Goal: Task Accomplishment & Management: Manage account settings

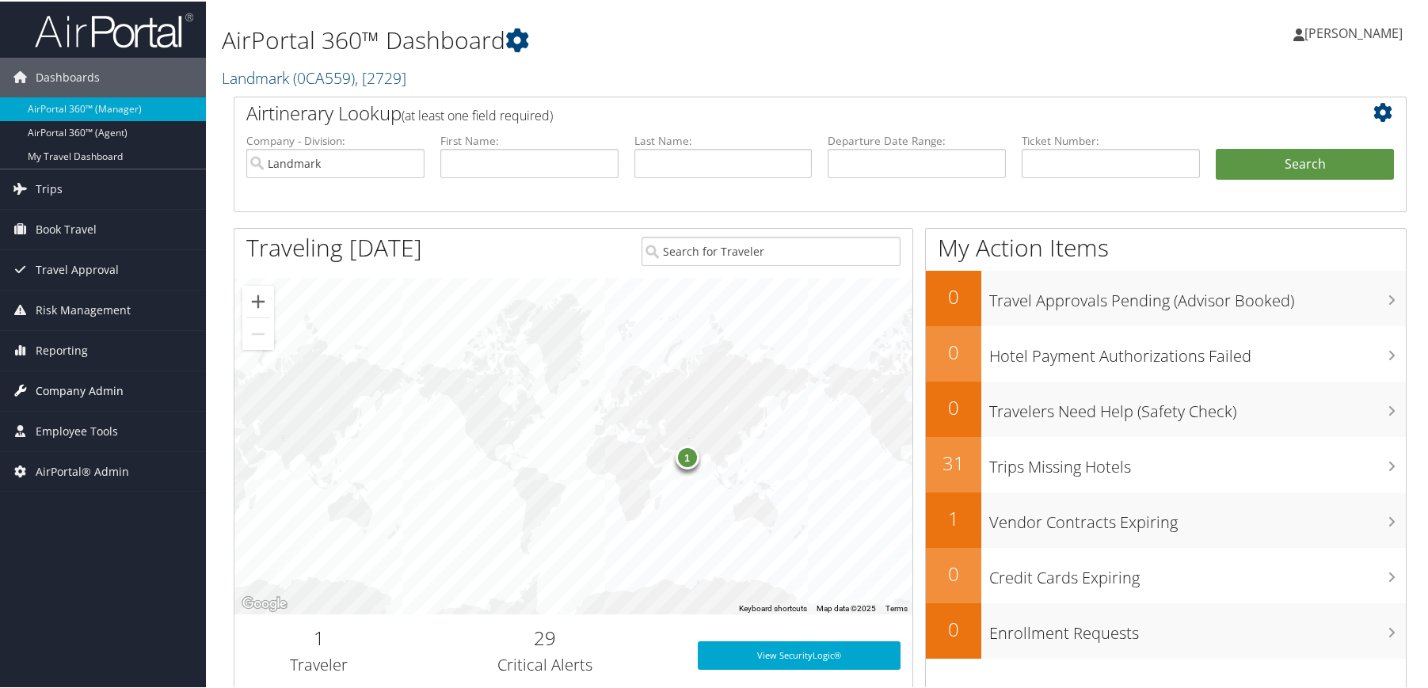
click at [113, 380] on span "Company Admin" at bounding box center [80, 390] width 88 height 40
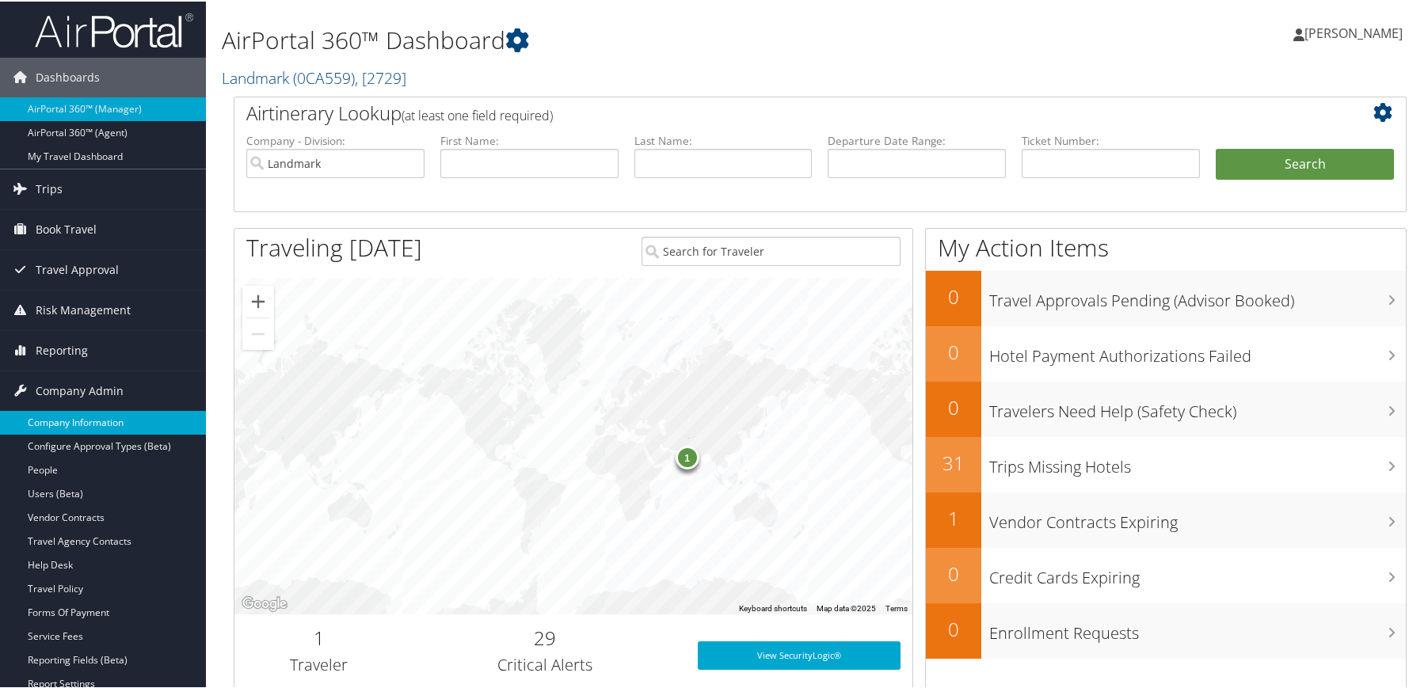
click at [106, 430] on link "Company Information" at bounding box center [103, 421] width 206 height 24
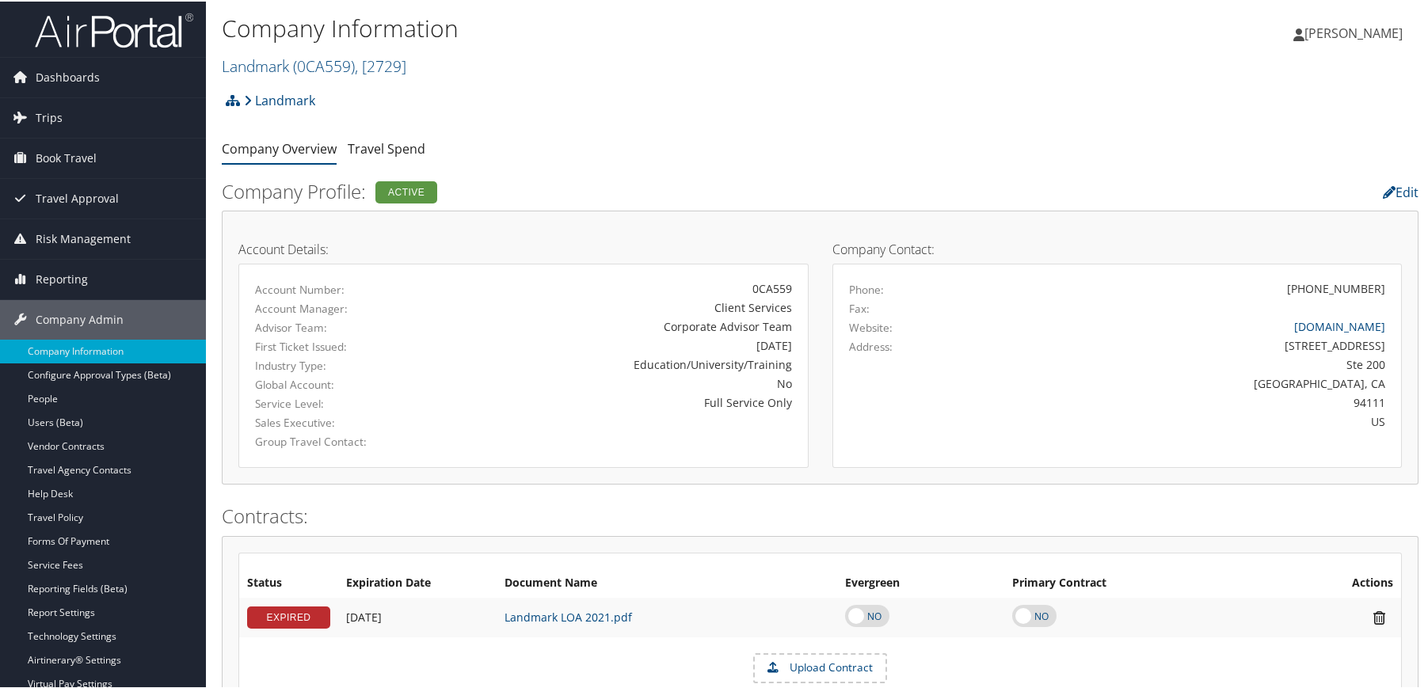
click at [318, 44] on div "Company Information Landmark ( 0CA559 ) , [ 2729 ] Landmark DJJ Nucor The David…" at bounding box center [620, 43] width 797 height 67
click at [314, 60] on span "( 0CA559 )" at bounding box center [324, 64] width 62 height 21
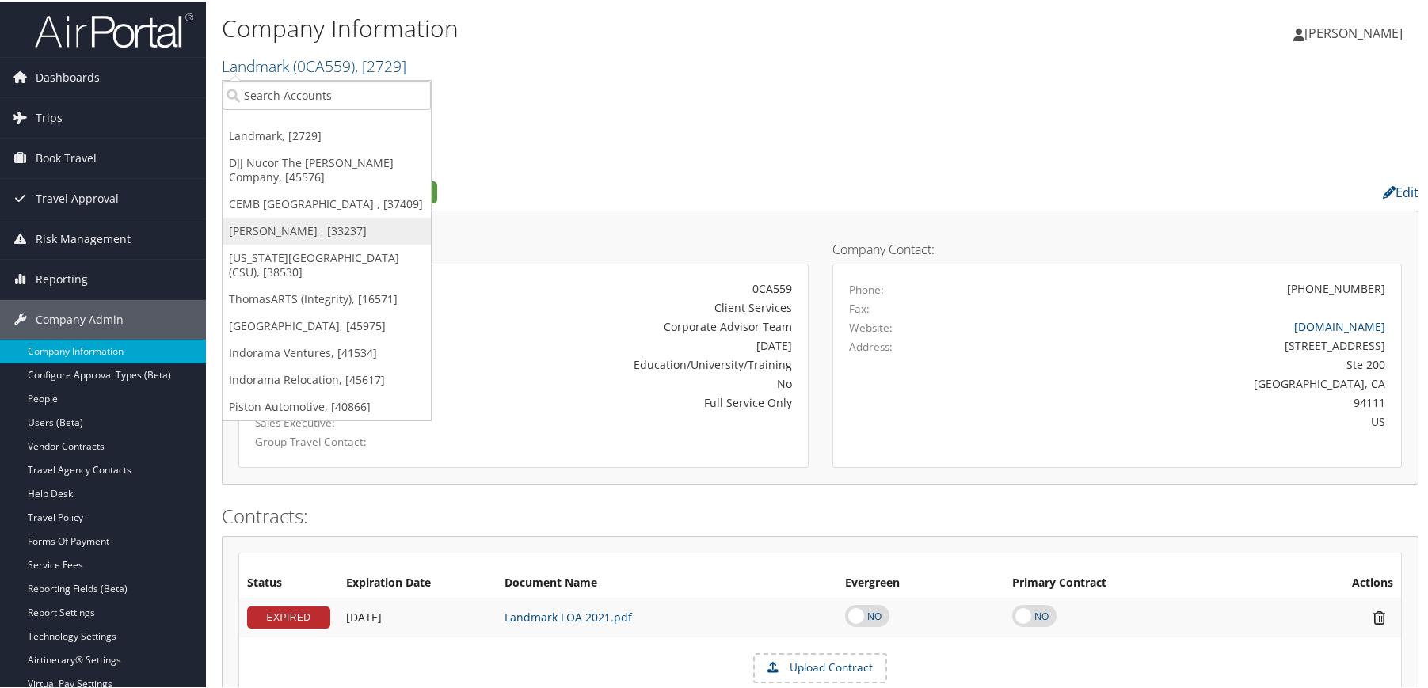
click at [311, 234] on link "[PERSON_NAME] , [33237]" at bounding box center [327, 229] width 208 height 27
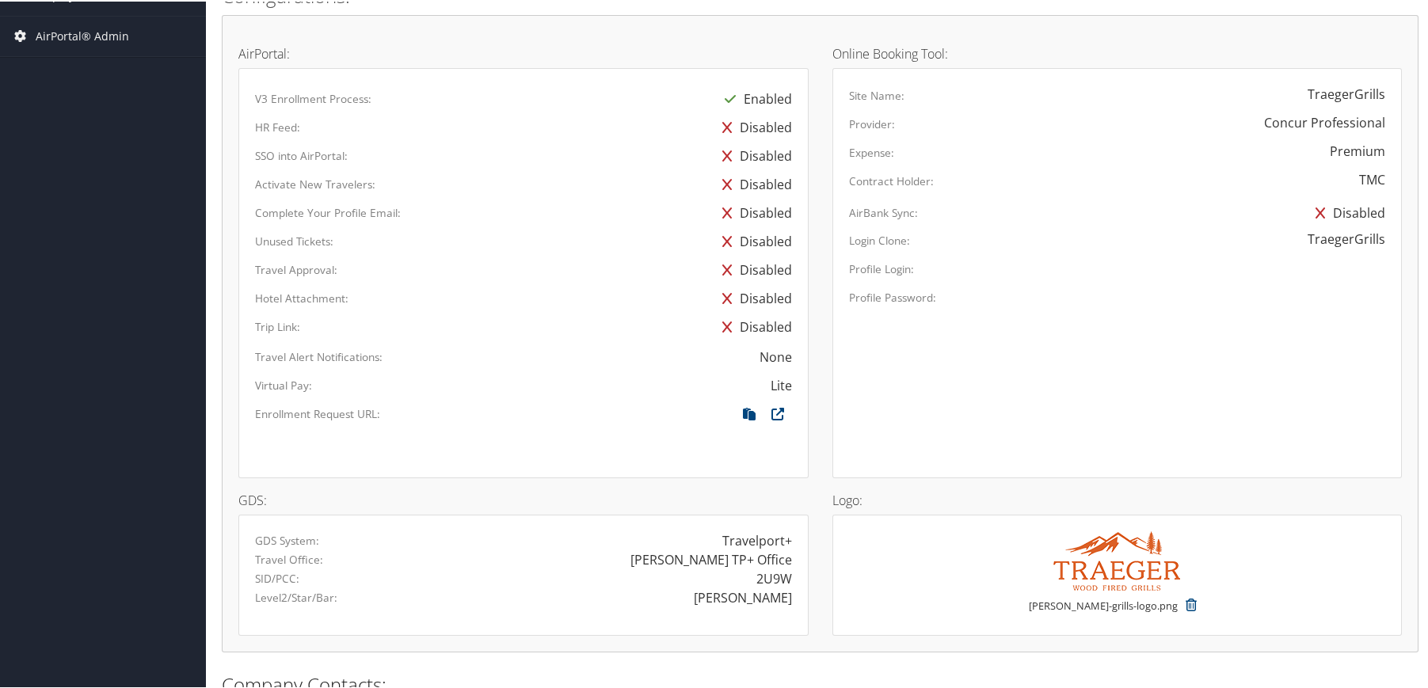
scroll to position [923, 0]
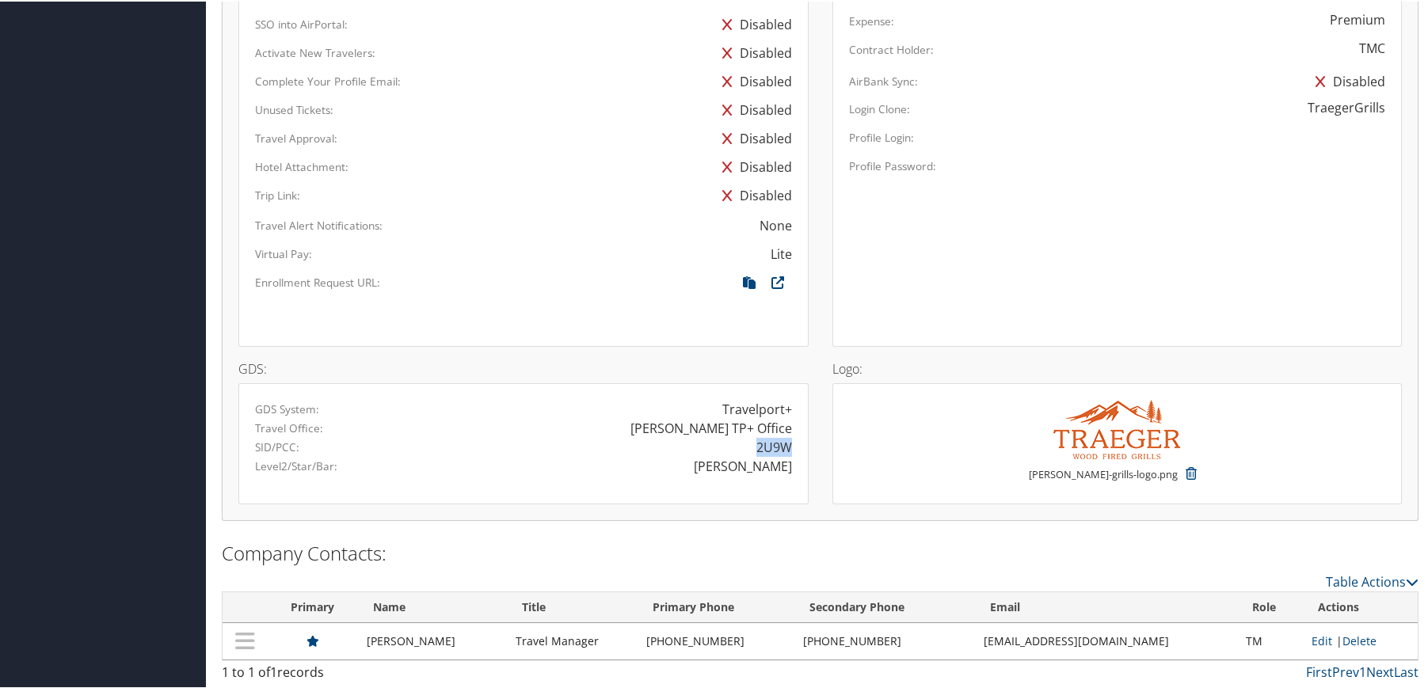
drag, startPoint x: 752, startPoint y: 450, endPoint x: 784, endPoint y: 450, distance: 31.7
click at [784, 450] on div "2U9W" at bounding box center [774, 445] width 36 height 19
copy div "2U9W"
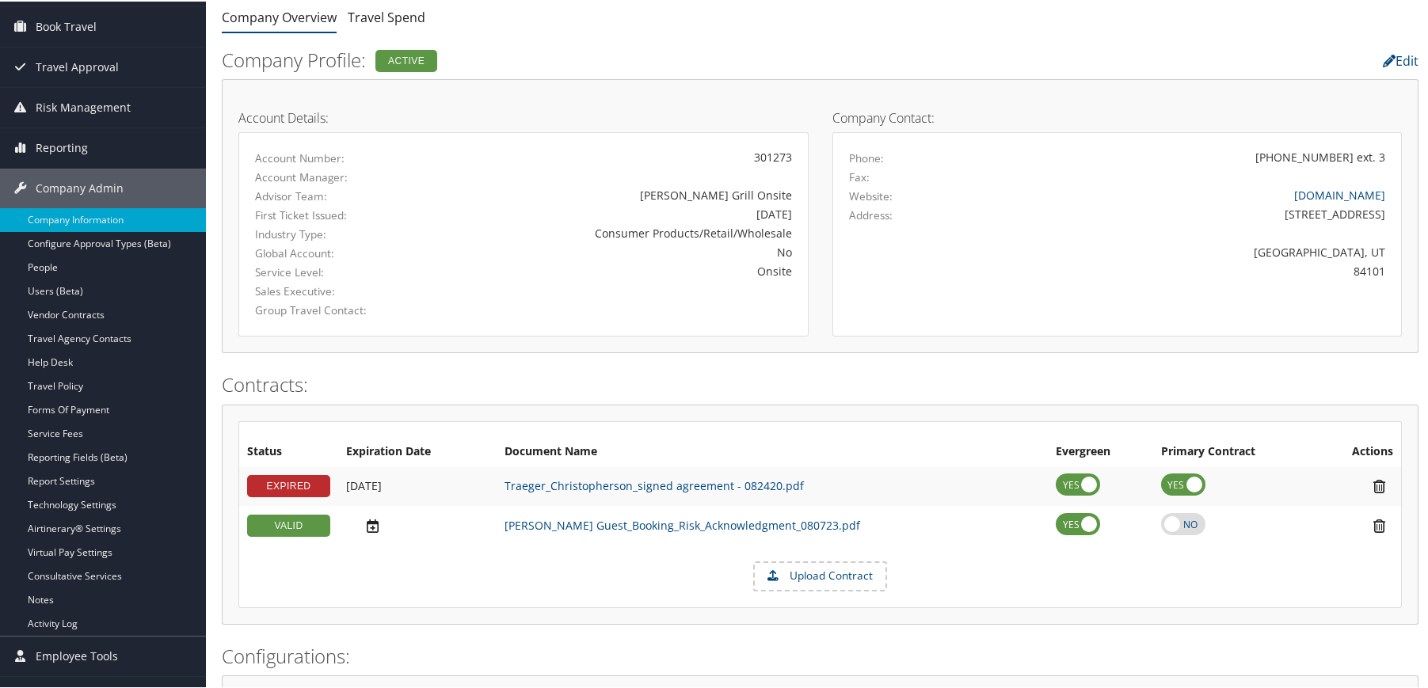
scroll to position [0, 0]
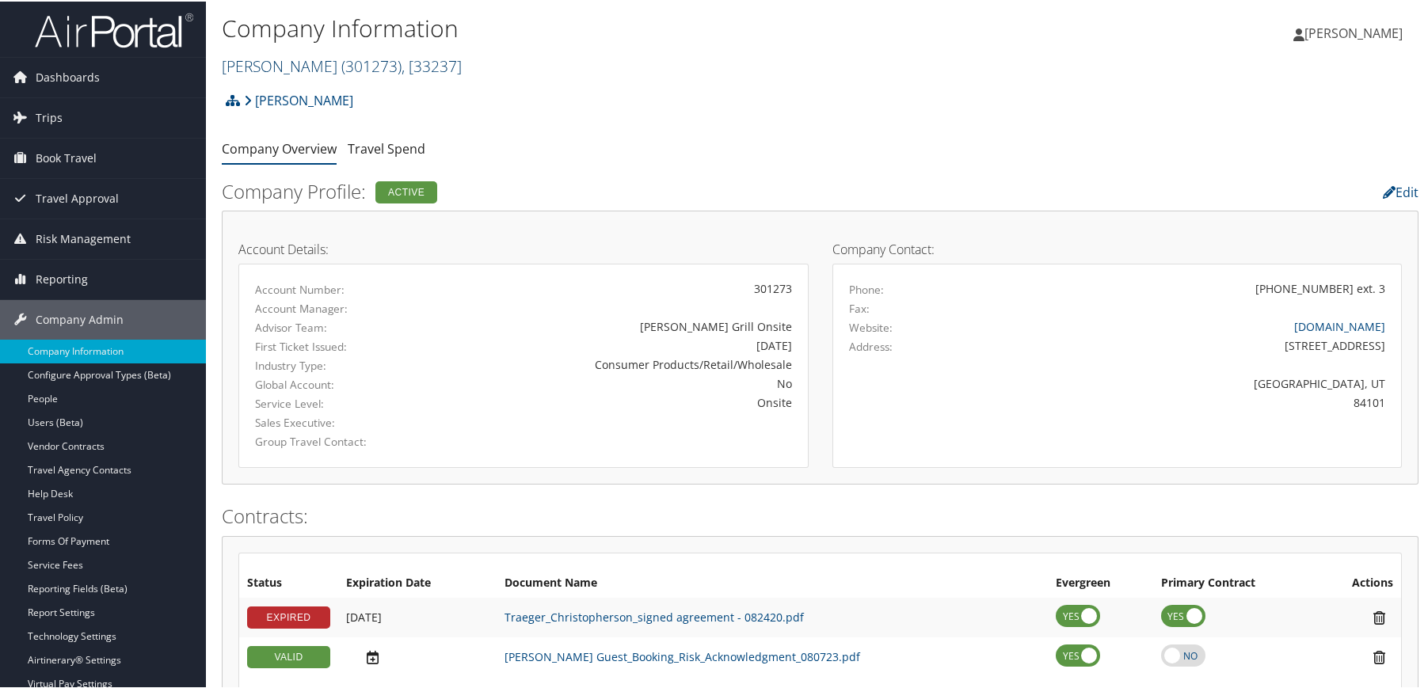
click at [341, 66] on span "( 301273 )" at bounding box center [371, 64] width 60 height 21
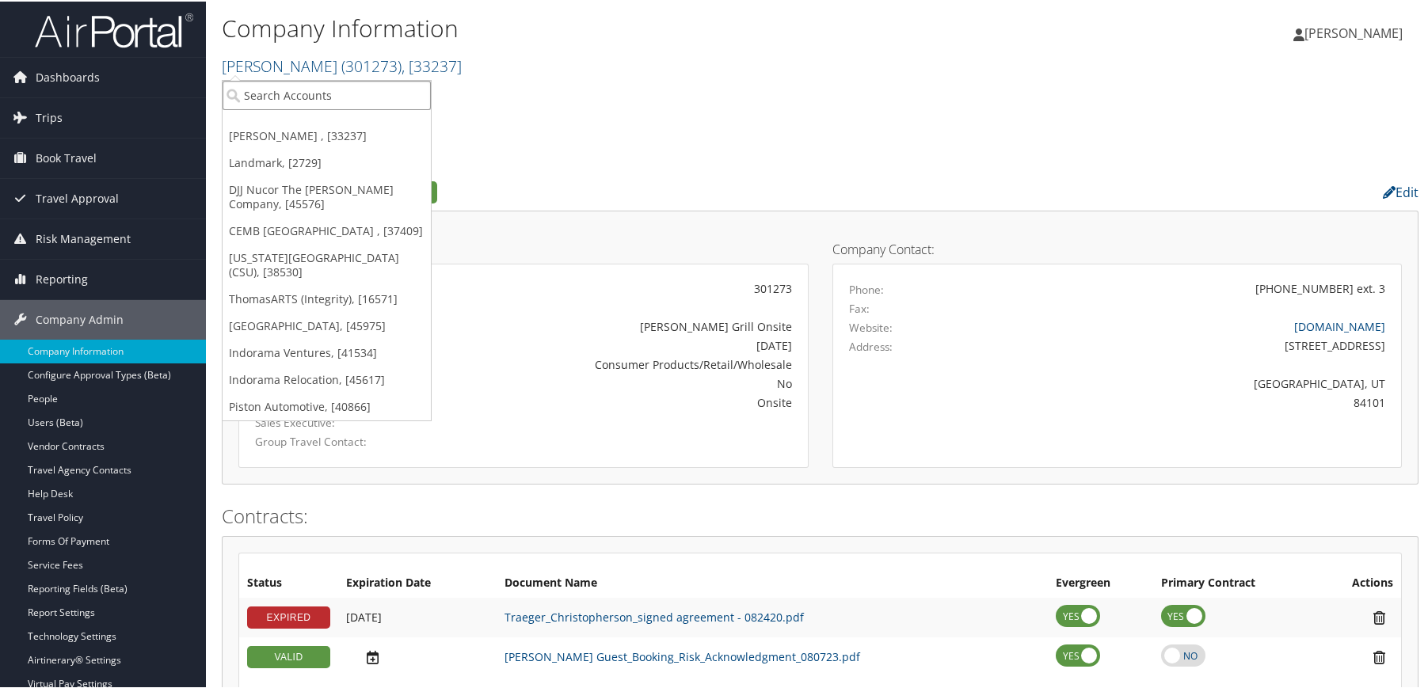
click at [272, 87] on input "search" at bounding box center [327, 93] width 208 height 29
type input "university of denver"
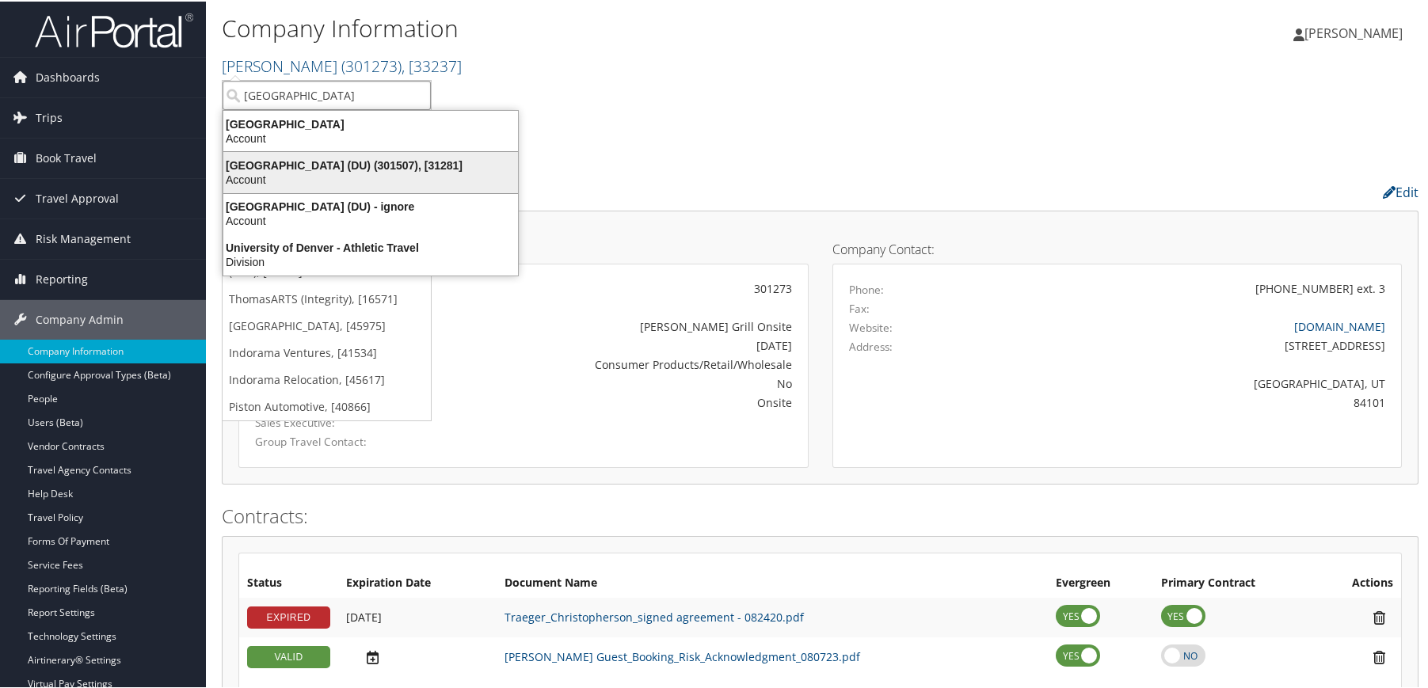
click at [284, 161] on div "University of Denver (DU) (301507), [31281]" at bounding box center [371, 164] width 314 height 14
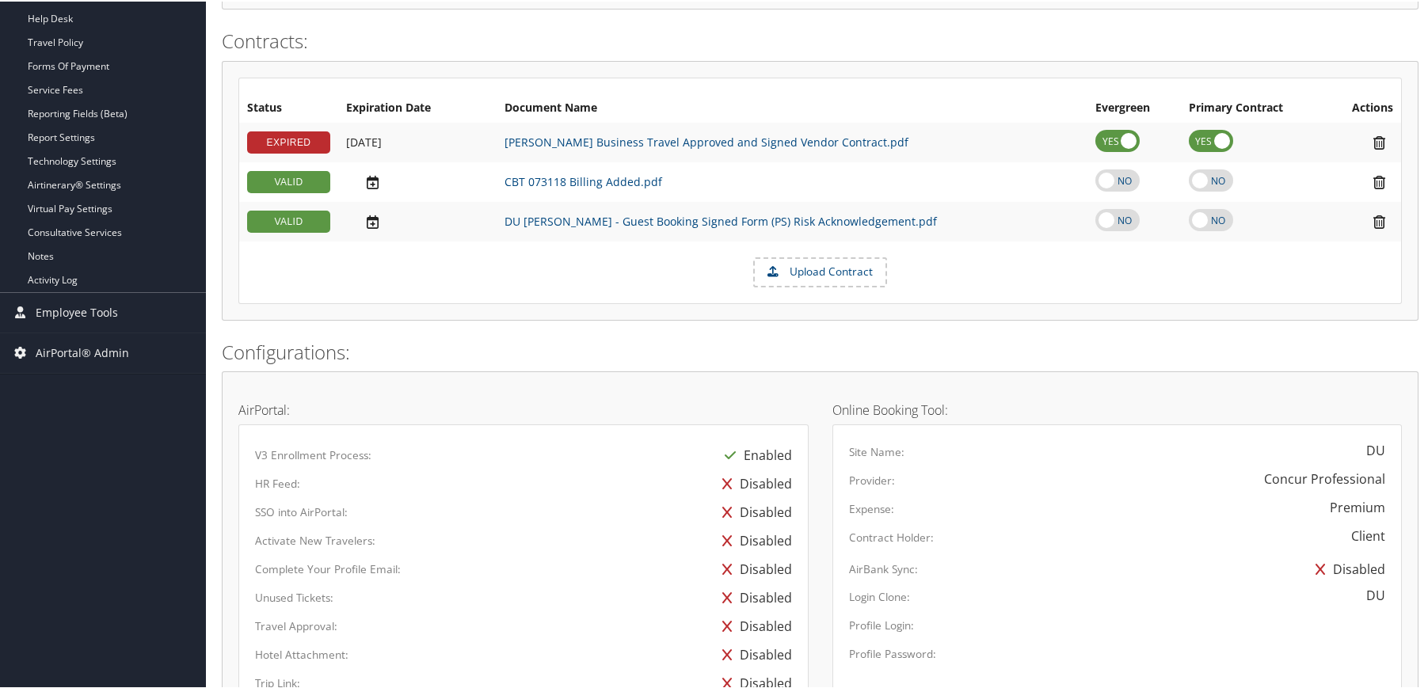
scroll to position [187, 0]
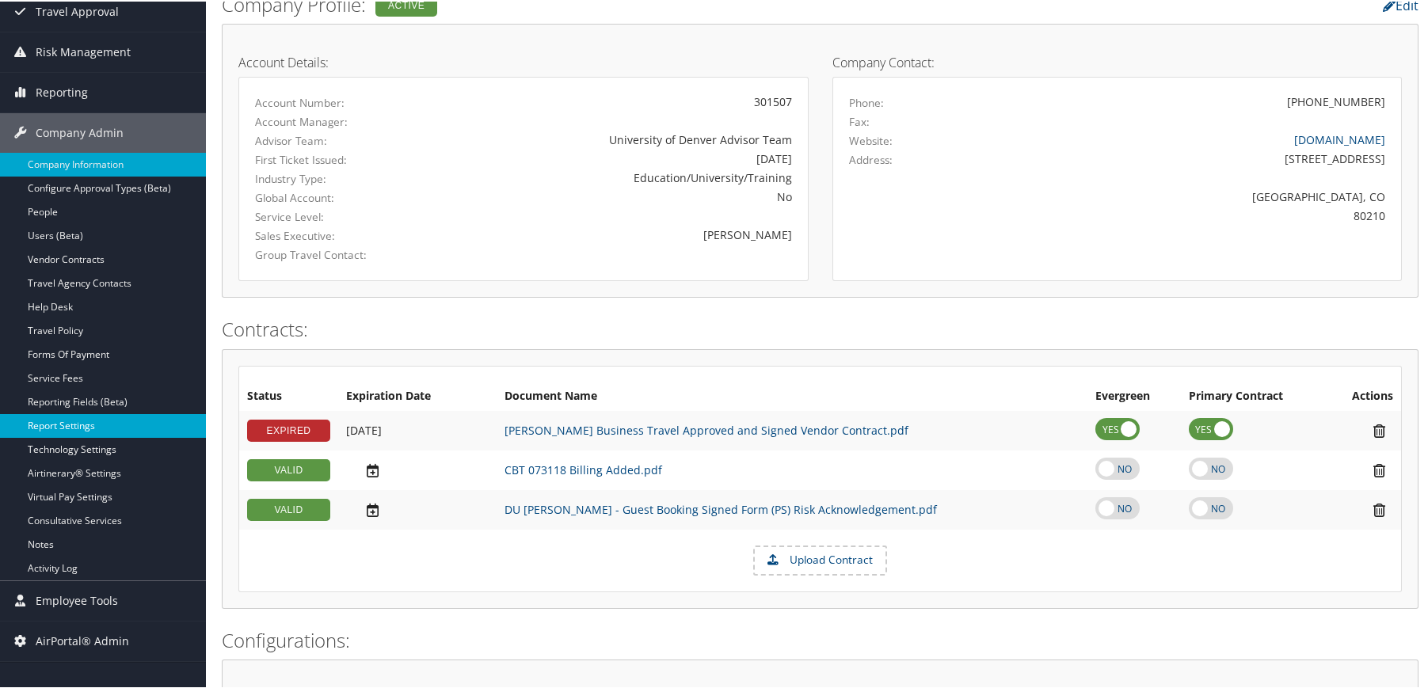
click at [86, 430] on link "Report Settings" at bounding box center [103, 425] width 206 height 24
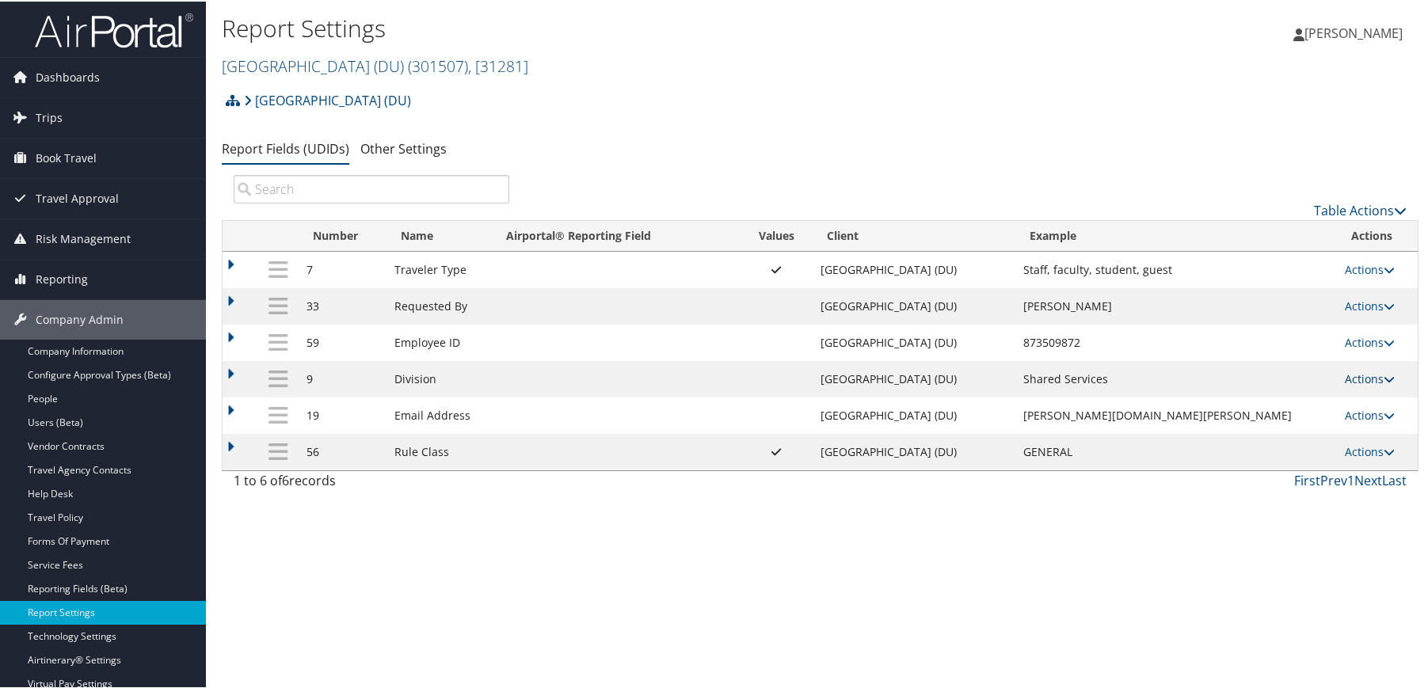
click at [1370, 375] on link "Actions" at bounding box center [1370, 377] width 50 height 15
click at [1285, 452] on link "Edit" at bounding box center [1295, 455] width 171 height 27
select select "both"
select select "profiled"
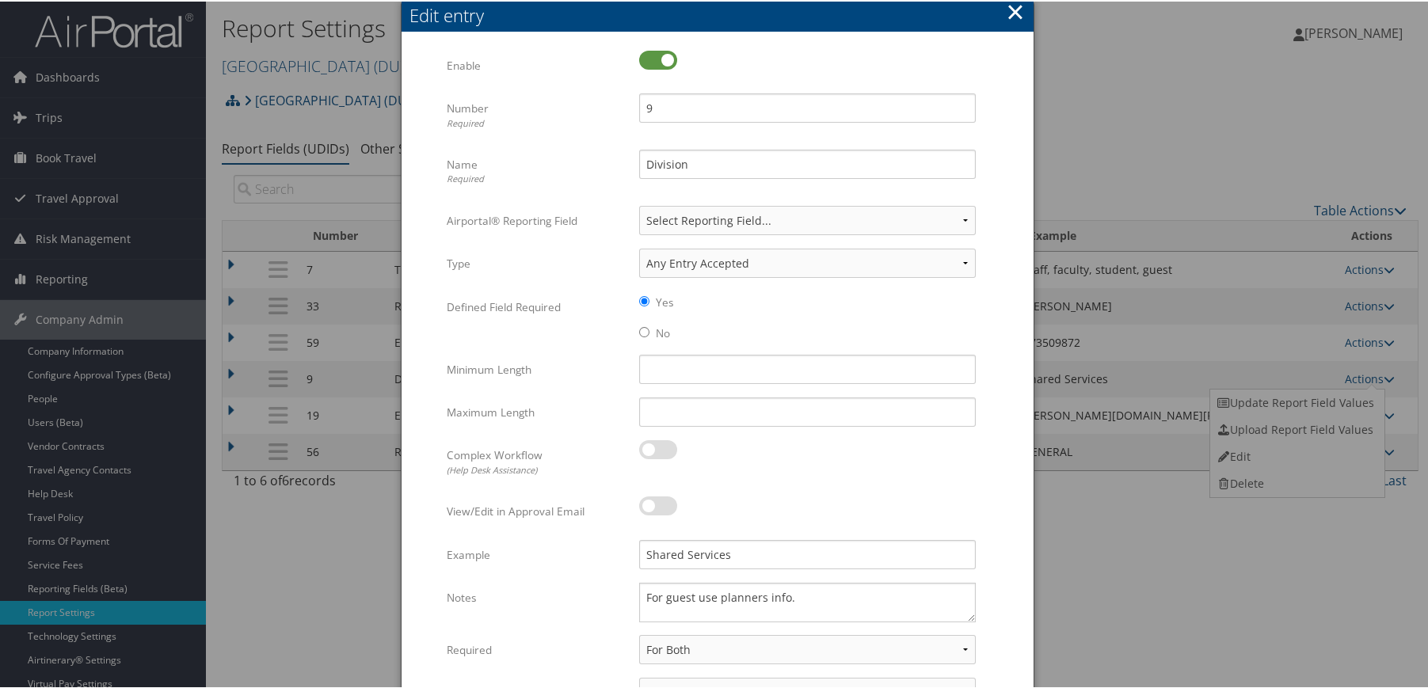
click at [1010, 19] on button "×" at bounding box center [1015, 10] width 18 height 32
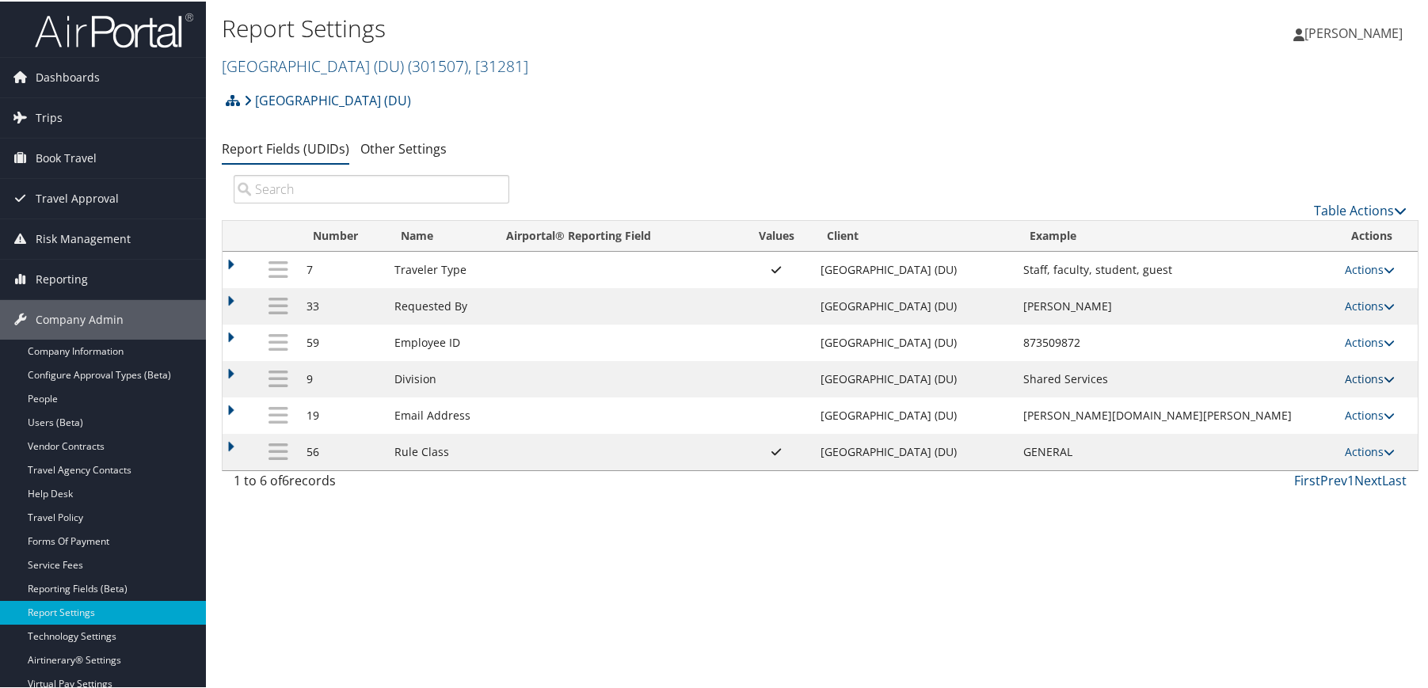
click at [1384, 373] on icon at bounding box center [1389, 377] width 11 height 11
click at [1270, 459] on link "Edit" at bounding box center [1295, 455] width 171 height 27
select select "both"
select select "profiled"
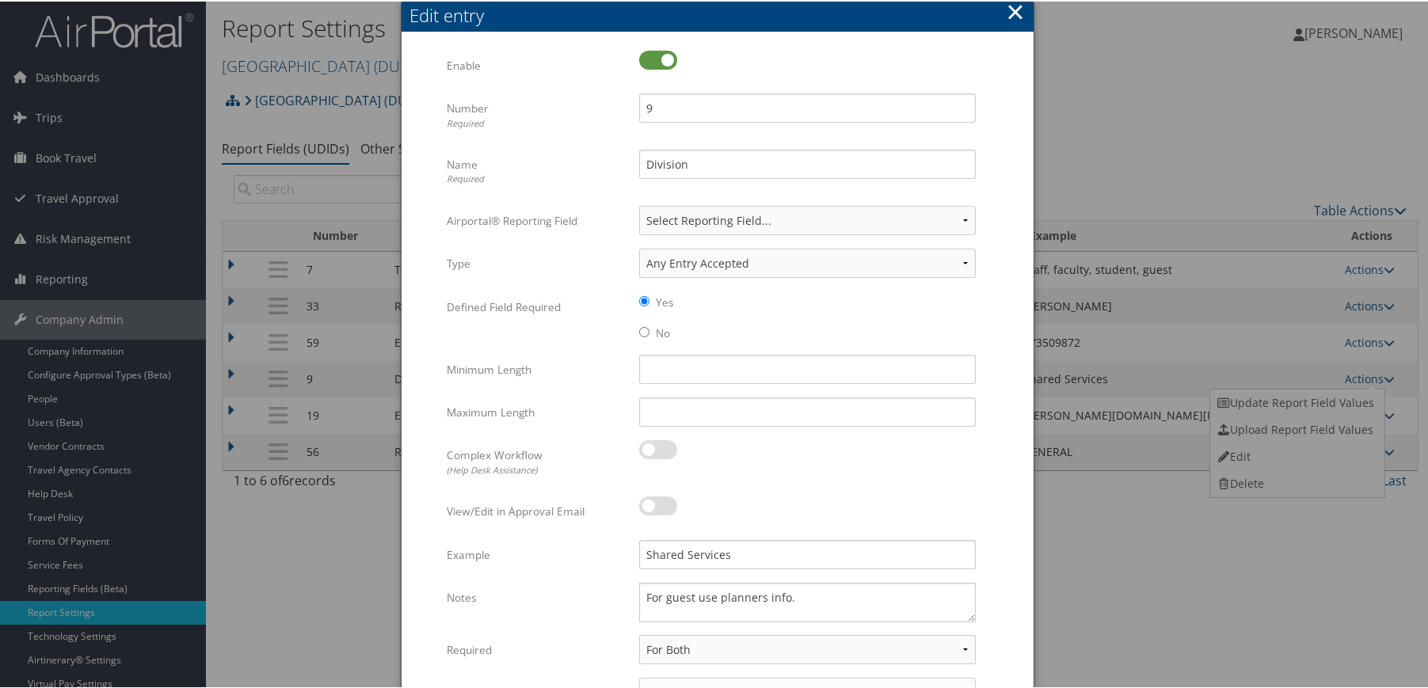
click at [1020, 12] on button "×" at bounding box center [1015, 10] width 18 height 32
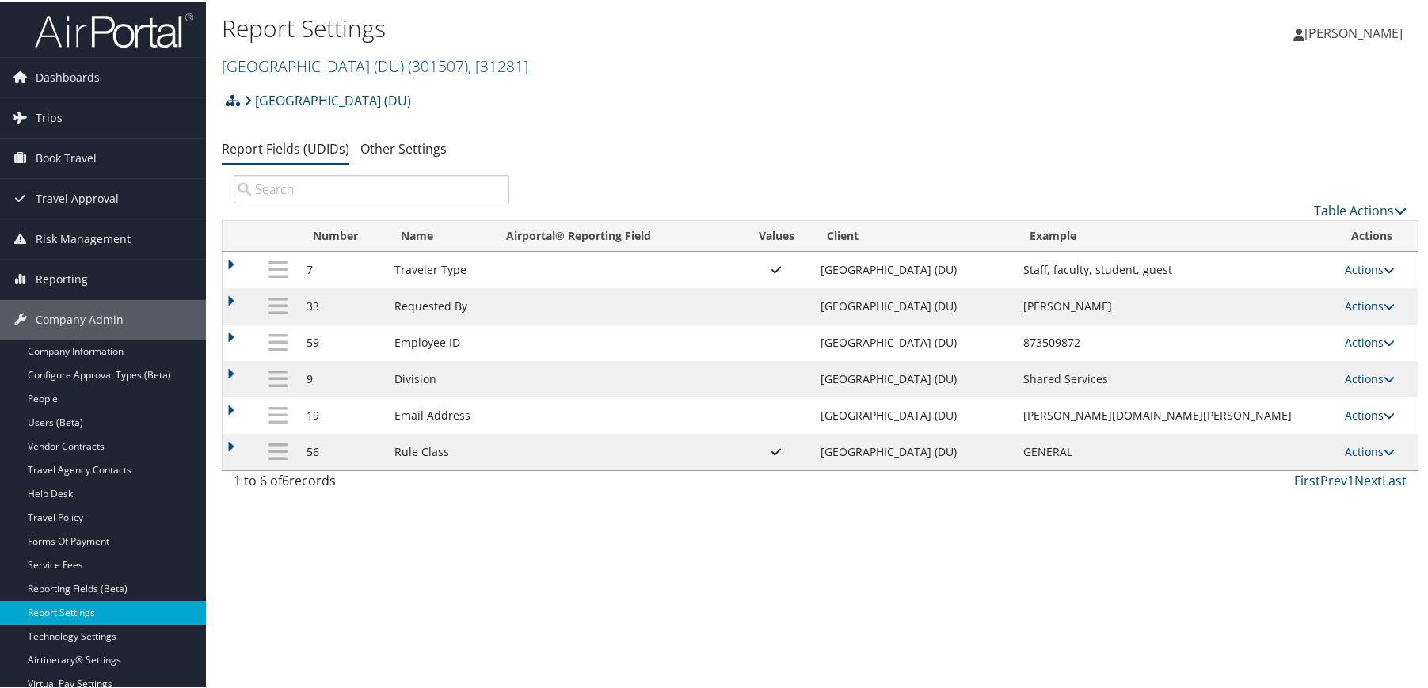
click at [1080, 113] on div "[GEOGRAPHIC_DATA] (DU) Account Structure [GEOGRAPHIC_DATA] (DU) (301507) ACTIVE…" at bounding box center [820, 104] width 1197 height 43
